Goal: Task Accomplishment & Management: Complete application form

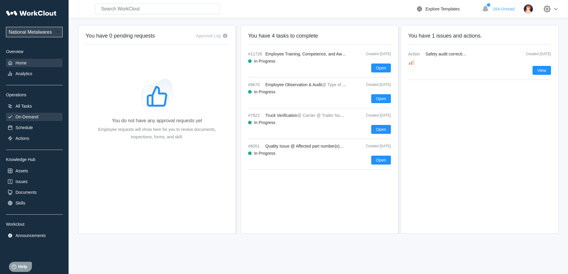
click at [33, 116] on div "On-Demand" at bounding box center [27, 117] width 23 height 5
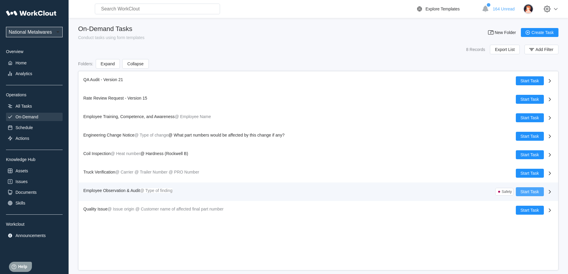
click at [522, 190] on span "Start Task" at bounding box center [530, 192] width 18 height 4
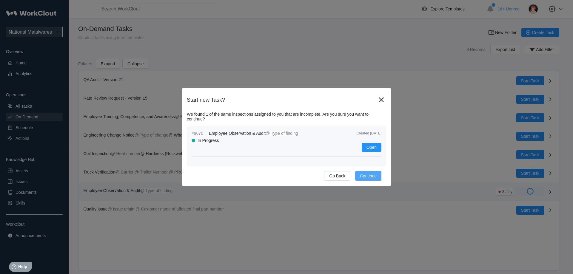
click at [364, 175] on span "Continue" at bounding box center [368, 176] width 17 height 4
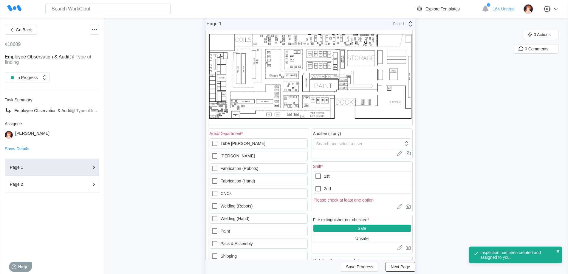
scroll to position [60, 0]
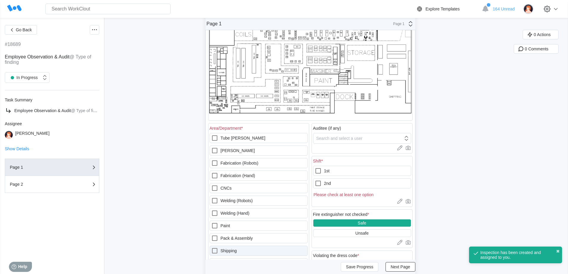
click at [216, 253] on icon at bounding box center [214, 250] width 5 height 5
click at [212, 248] on input "Shipping" at bounding box center [211, 247] width 0 height 0
checkbox input "true"
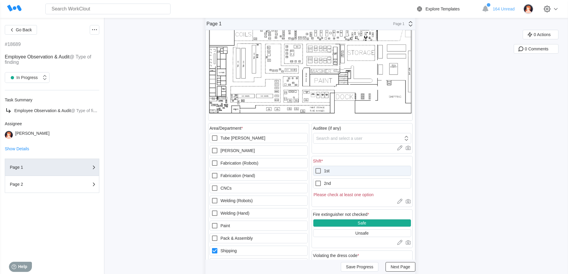
click at [320, 170] on icon at bounding box center [318, 170] width 7 height 7
click at [315, 168] on input "1st" at bounding box center [315, 167] width 0 height 0
checkbox input "true"
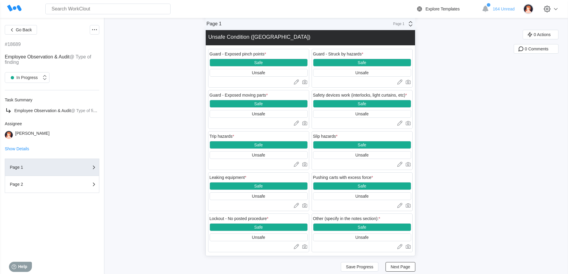
scroll to position [755, 0]
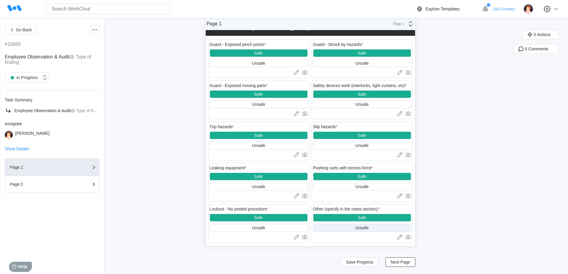
click at [359, 225] on div "Unsafe" at bounding box center [362, 228] width 98 height 8
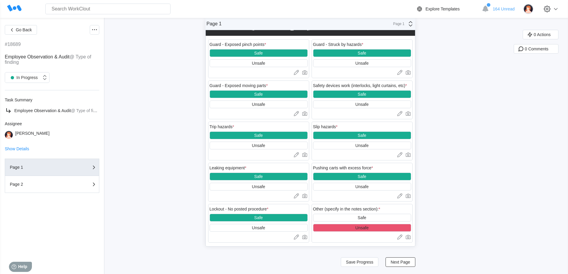
click at [341, 237] on div at bounding box center [362, 237] width 98 height 6
click at [401, 237] on icon at bounding box center [399, 236] width 3 height 3
click at [325, 246] on textarea at bounding box center [362, 247] width 98 height 12
type textarea "B"
type textarea "x"
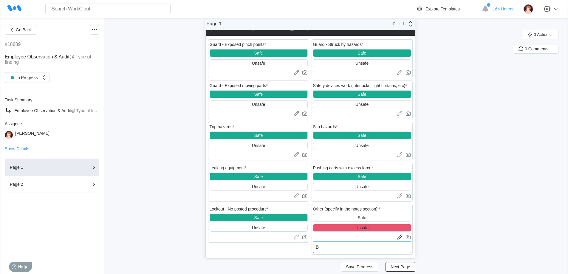
type textarea "BO"
type textarea "x"
type textarea "BOX"
type textarea "x"
type textarea "BOXE"
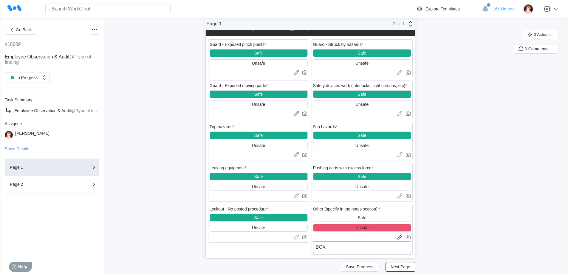
type textarea "x"
type textarea "BOXES"
type textarea "x"
type textarea "BOXES"
type textarea "x"
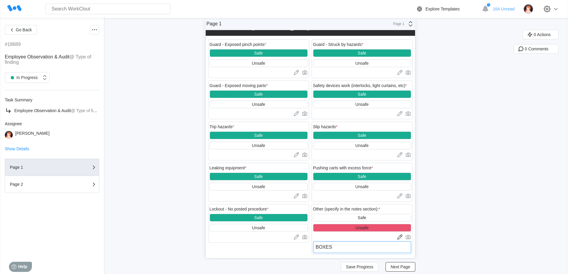
type textarea "BOXES F"
type textarea "x"
type textarea "BOXES FE"
type textarea "x"
type textarea "BOXES FEL"
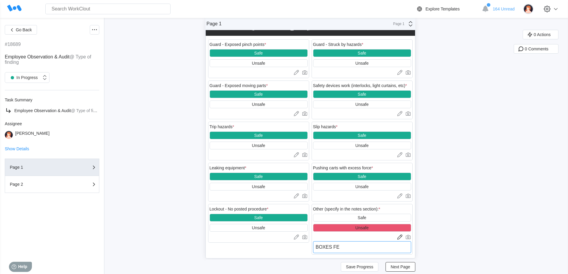
type textarea "x"
type textarea "BOXES FELL"
type textarea "x"
type textarea "BOXES FELL"
type textarea "x"
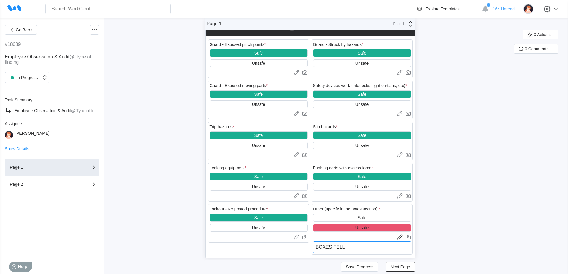
type textarea "BOXES FELL O"
type textarea "x"
type textarea "BOXES FELL OV"
type textarea "x"
type textarea "BOXES FELL OVE"
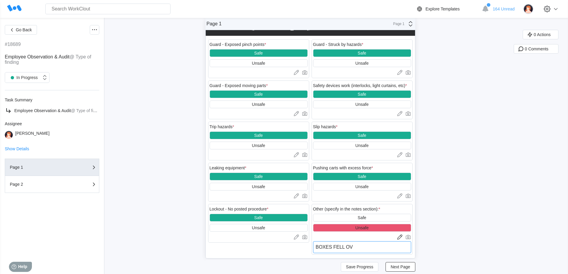
type textarea "x"
type textarea "BOXES FELL OVER"
type textarea "x"
type textarea "BOXES FELL OVE"
type textarea "x"
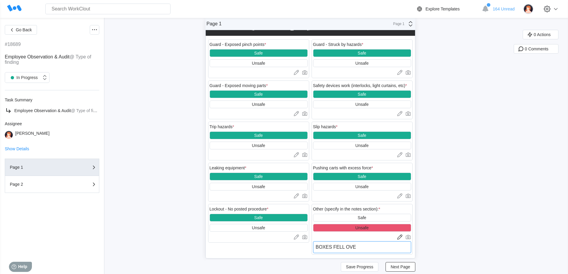
type textarea "BOXES FELL OV"
type textarea "x"
type textarea "BOXES FELL O"
type textarea "x"
type textarea "BOXES FELL"
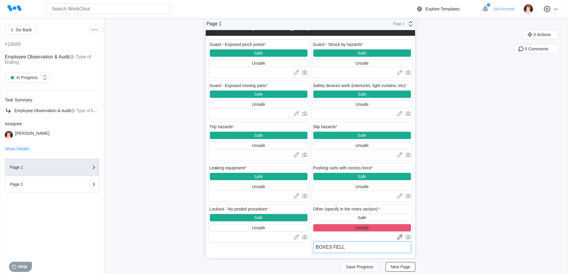
type textarea "x"
type textarea "BOXES FELL"
type textarea "x"
type textarea "BOXES FEL"
type textarea "x"
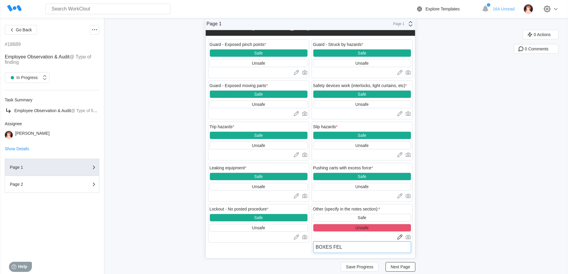
type textarea "BOXES FE"
type textarea "x"
type textarea "BOXES F"
type textarea "x"
type textarea "BOXES"
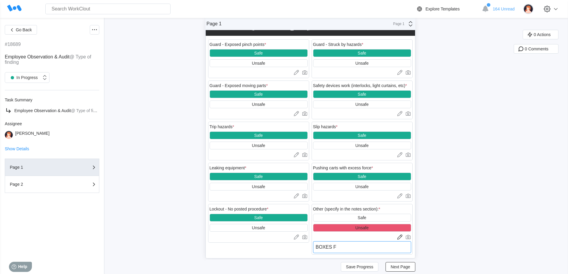
type textarea "x"
type textarea "BOXES"
type textarea "x"
type textarea "BOXE"
type textarea "x"
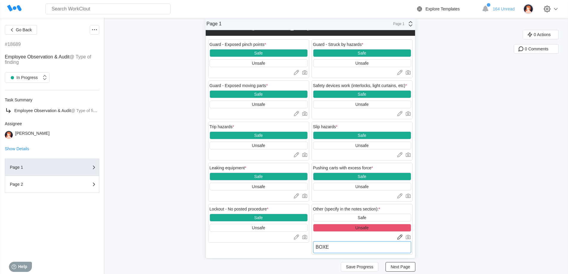
type textarea "BOX"
type textarea "x"
type textarea "BO"
type textarea "x"
type textarea "B"
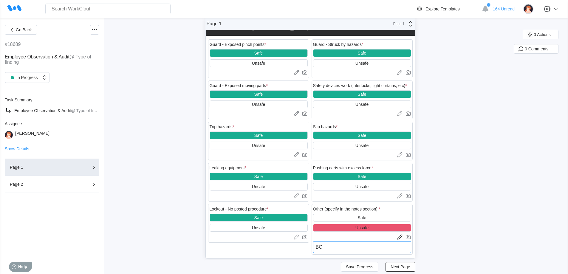
type textarea "x"
type textarea "B"
type textarea "x"
type textarea "Bo"
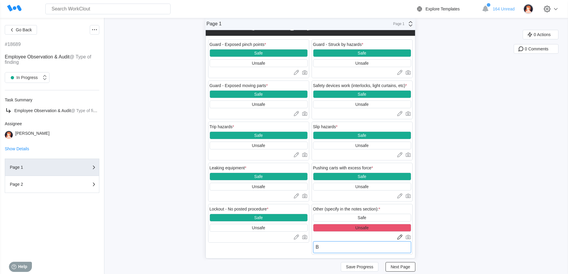
type textarea "x"
type textarea "Box"
type textarea "x"
type textarea "Boxe"
type textarea "x"
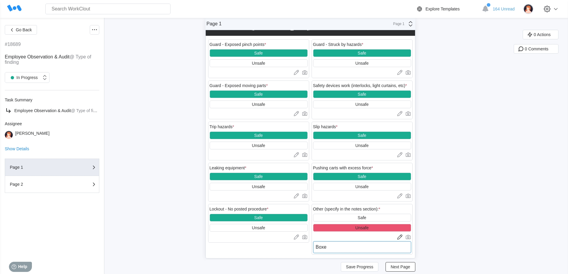
type textarea "Boxes"
type textarea "x"
type textarea "Boxes"
type textarea "x"
type textarea "Boxes f"
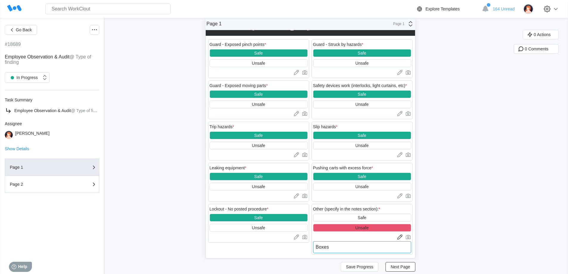
type textarea "x"
type textarea "Boxes fe"
type textarea "x"
type textarea "Boxes fel"
type textarea "x"
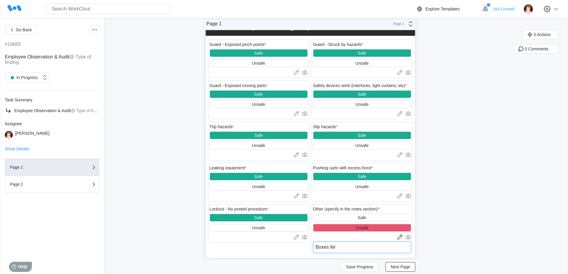
type textarea "Boxes fell"
type textarea "x"
type textarea "Boxes fell"
type textarea "x"
type textarea "Boxes fell o"
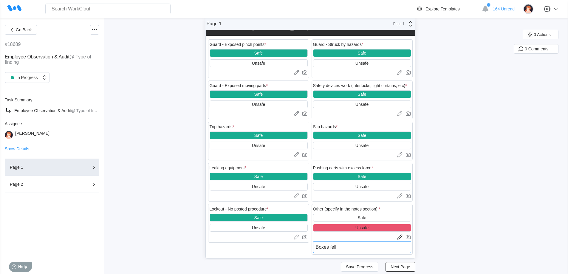
type textarea "x"
type textarea "Boxes fell ov"
type textarea "x"
type textarea "Boxes fell ove"
type textarea "x"
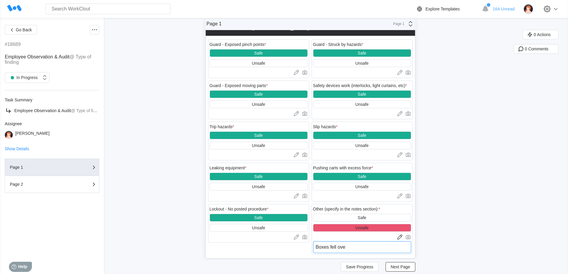
type textarea "Boxes fell over"
type textarea "x"
type textarea "Boxes fell over"
type textarea "x"
type textarea "Boxes fell over -"
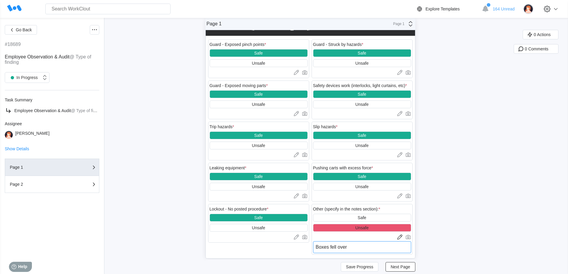
type textarea "x"
type textarea "Boxes fell over -"
type textarea "x"
type textarea "Boxes fell over - S"
type textarea "x"
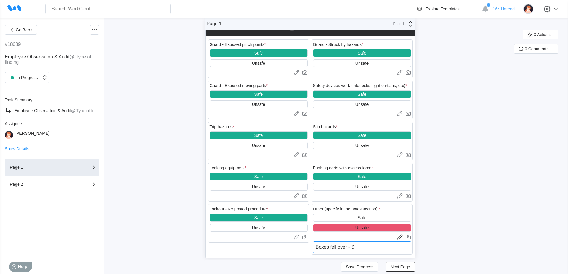
type textarea "Boxes fell over - St"
type textarea "x"
type textarea "Boxes fell over - Sta"
type textarea "x"
type textarea "Boxes fell over - Stac"
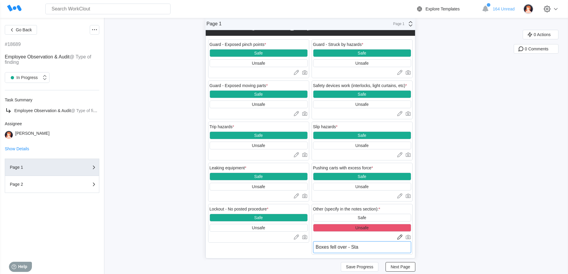
type textarea "x"
type textarea "Boxes fell over - Stack"
type textarea "x"
type textarea "Boxes fell over - Stacke"
type textarea "x"
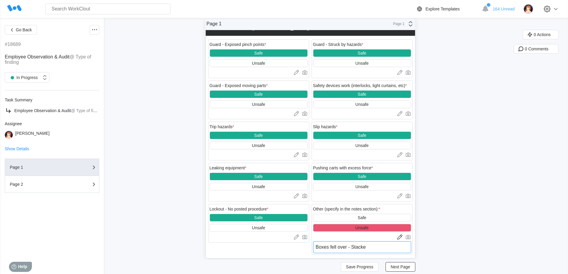
type textarea "Boxes fell over - Stacked"
type textarea "x"
type textarea "Boxes fell over - Stacked"
type textarea "x"
type textarea "Boxes fell over - Stacked t"
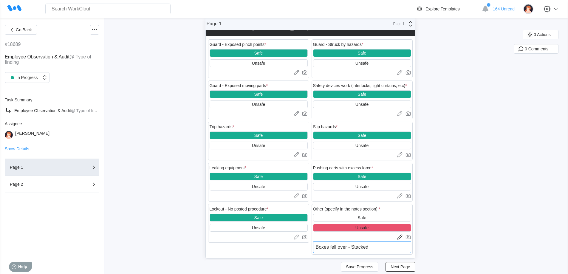
type textarea "x"
type textarea "Boxes fell over - Stacked to"
type textarea "x"
type textarea "Boxes fell over - Stacked too"
type textarea "x"
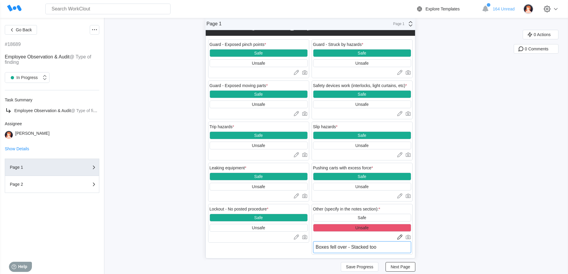
type textarea "Boxes fell over - Stacked too"
type textarea "x"
type textarea "Boxes fell over - Stacked too h"
type textarea "x"
type textarea "Boxes fell over - Stacked too hi"
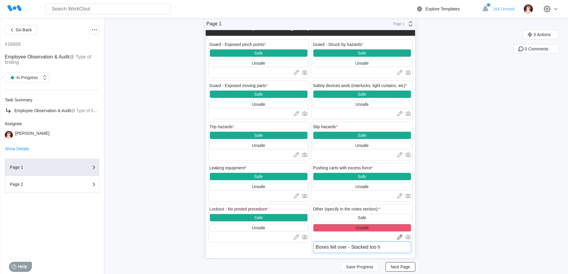
type textarea "x"
type textarea "Boxes fell over - Stacked too hig"
type textarea "x"
type textarea "Boxes fell over - Stacked too high"
type textarea "x"
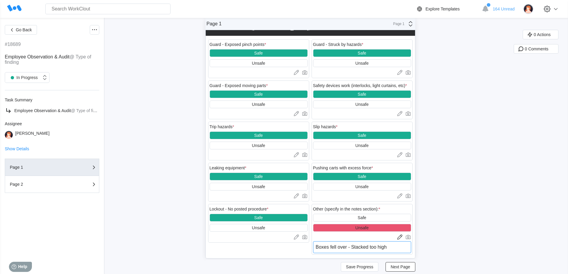
type textarea "Boxes fell over - Stacked too high."
type textarea "x"
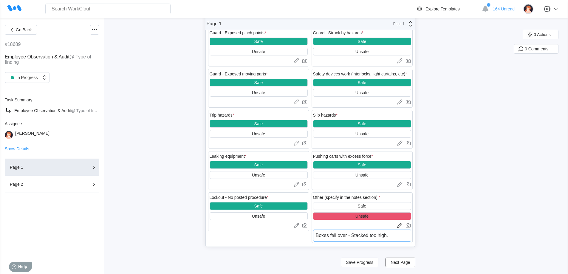
scroll to position [767, 0]
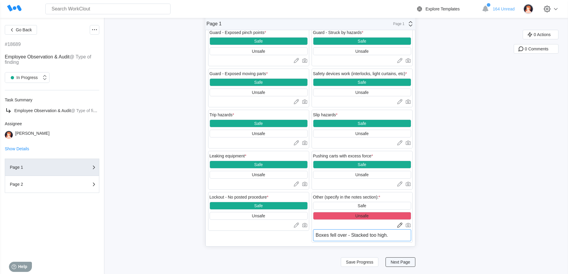
type textarea "Boxes fell over - Stacked too high."
click at [400, 262] on span "Next Page" at bounding box center [400, 262] width 19 height 4
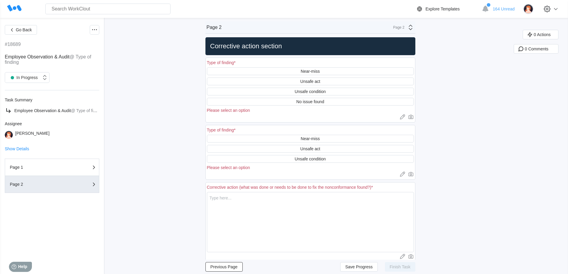
scroll to position [0, 0]
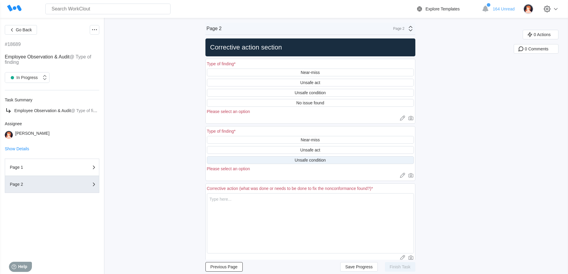
click at [312, 158] on div "Unsafe condition" at bounding box center [310, 160] width 31 height 5
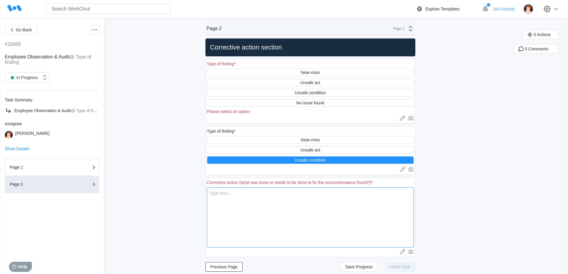
click at [219, 194] on textarea at bounding box center [310, 217] width 207 height 60
type textarea "R"
type textarea "x"
type textarea "Re"
type textarea "x"
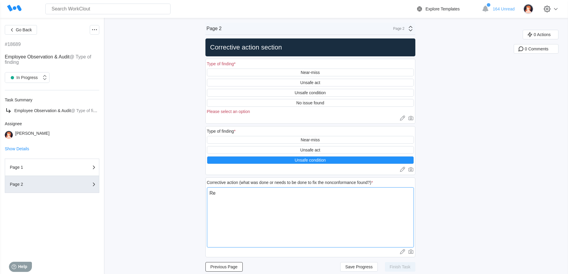
type textarea "Rep"
type textarea "x"
type textarea "Repa"
type textarea "x"
type textarea "Repac"
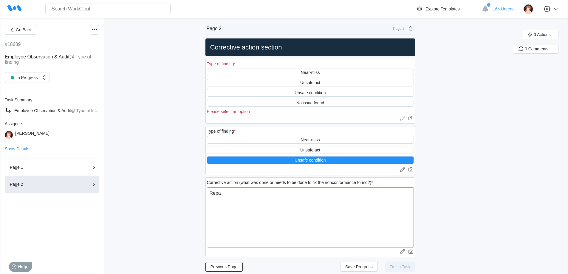
type textarea "x"
type textarea "Repack"
type textarea "x"
type textarea "Repacki"
type textarea "x"
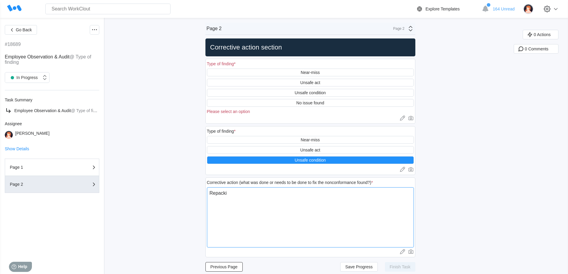
type textarea "Repackin"
type textarea "x"
type textarea "Repacking"
type textarea "x"
type textarea "Repacking"
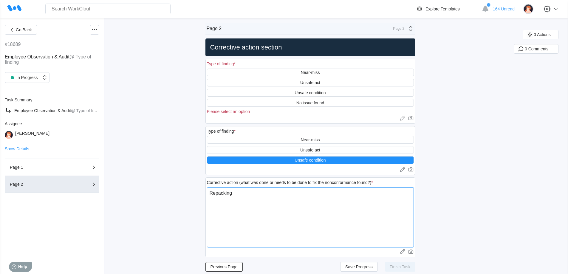
type textarea "x"
type textarea "Repacking c"
type textarea "x"
type textarea "Repacking ca"
type textarea "x"
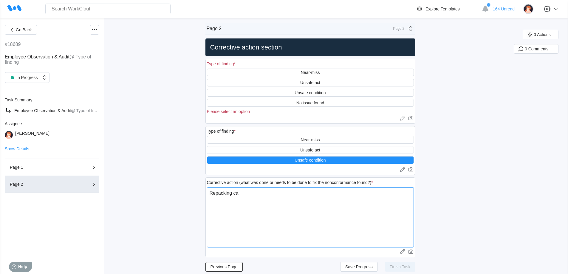
type textarea "Repacking car"
type textarea "x"
type textarea "Repacking cart"
type textarea "x"
type textarea "Repacking carto"
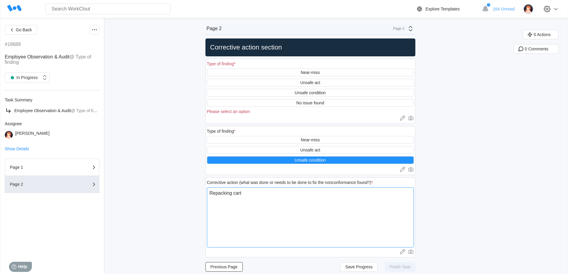
type textarea "x"
type textarea "Repacking carton"
type textarea "x"
type textarea "Repacking cartons"
type textarea "x"
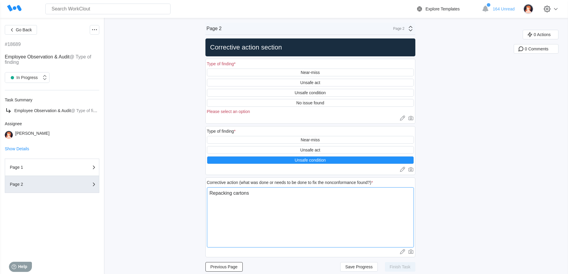
type textarea "Repacking cartons"
type textarea "x"
type textarea "Repacking cartons n"
type textarea "x"
type textarea "Repacking cartons no"
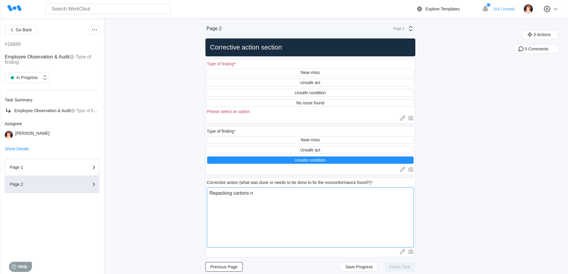
type textarea "x"
type textarea "Repacking cartons now"
type textarea "x"
type textarea "Repacking cartons now."
type textarea "x"
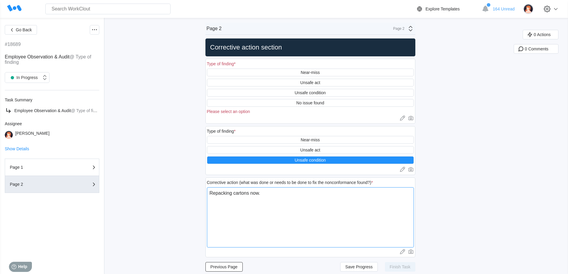
type textarea "Repacking cartons now."
type textarea "x"
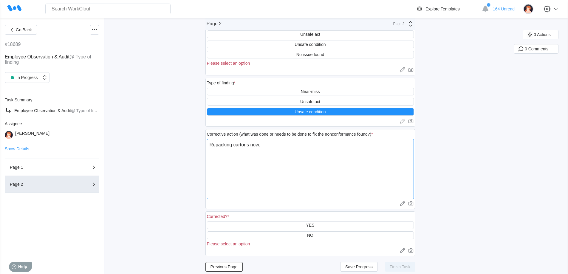
scroll to position [55, 0]
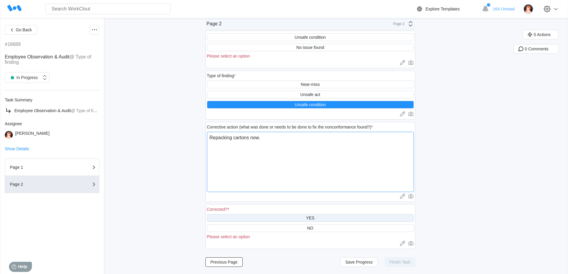
type textarea "Repacking cartons now."
click at [311, 216] on div "YES" at bounding box center [310, 218] width 8 height 5
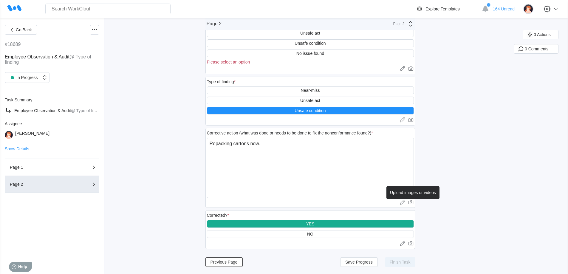
click at [412, 202] on icon at bounding box center [411, 202] width 6 height 6
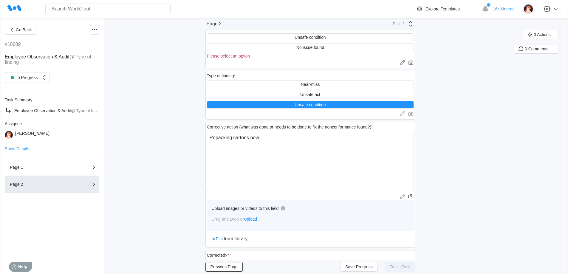
click at [250, 219] on span "Upload" at bounding box center [250, 219] width 13 height 5
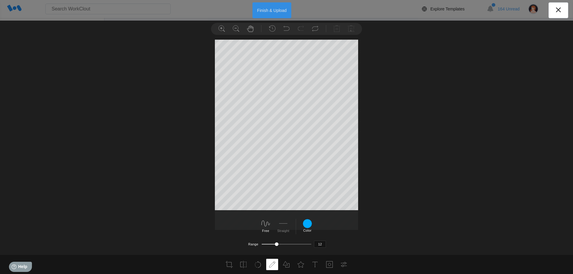
click at [273, 9] on button "Finish & Upload" at bounding box center [271, 10] width 39 height 16
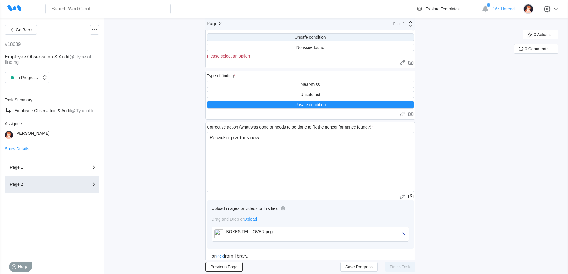
click at [313, 36] on div "Unsafe condition" at bounding box center [310, 37] width 31 height 5
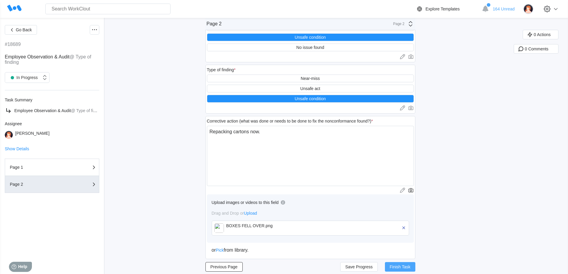
click at [400, 266] on span "Finish Task" at bounding box center [400, 267] width 21 height 4
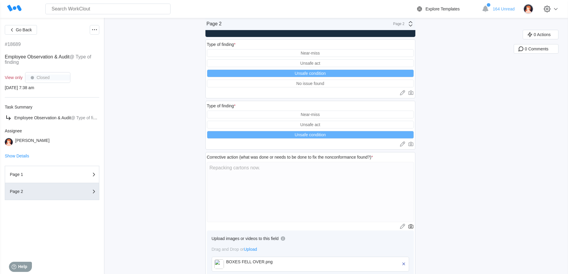
scroll to position [0, 0]
